Goal: Task Accomplishment & Management: Complete application form

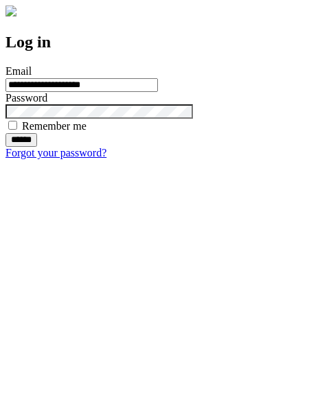
type input "**********"
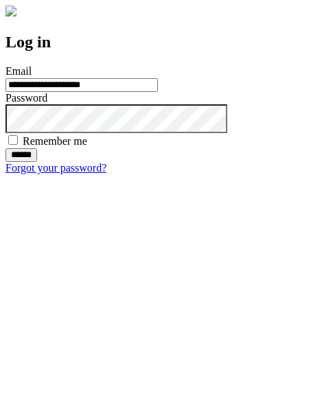
click at [37, 162] on input "******" at bounding box center [21, 155] width 32 height 14
